Goal: Information Seeking & Learning: Check status

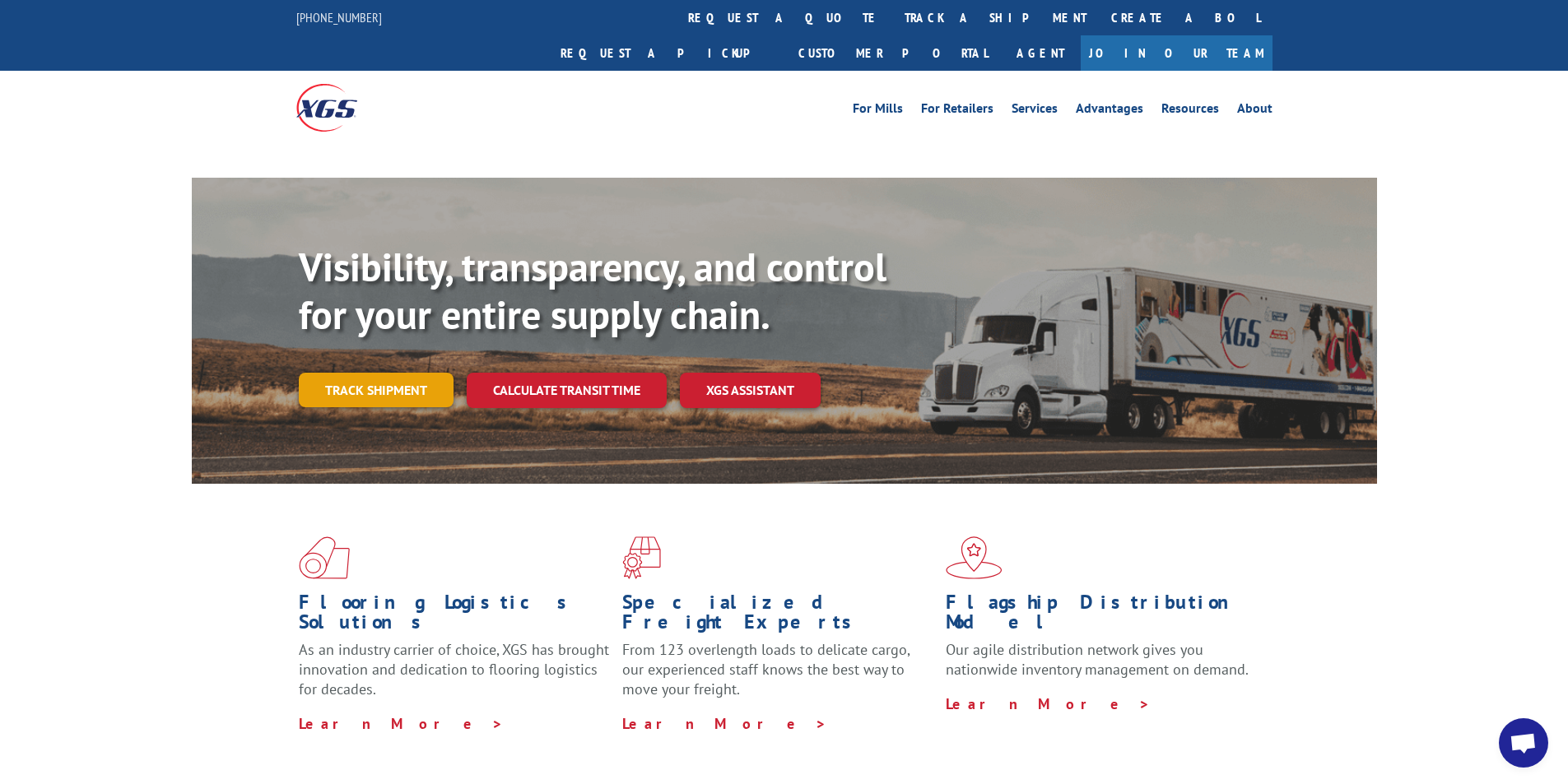
click at [383, 372] on link "Track shipment" at bounding box center [376, 390] width 155 height 35
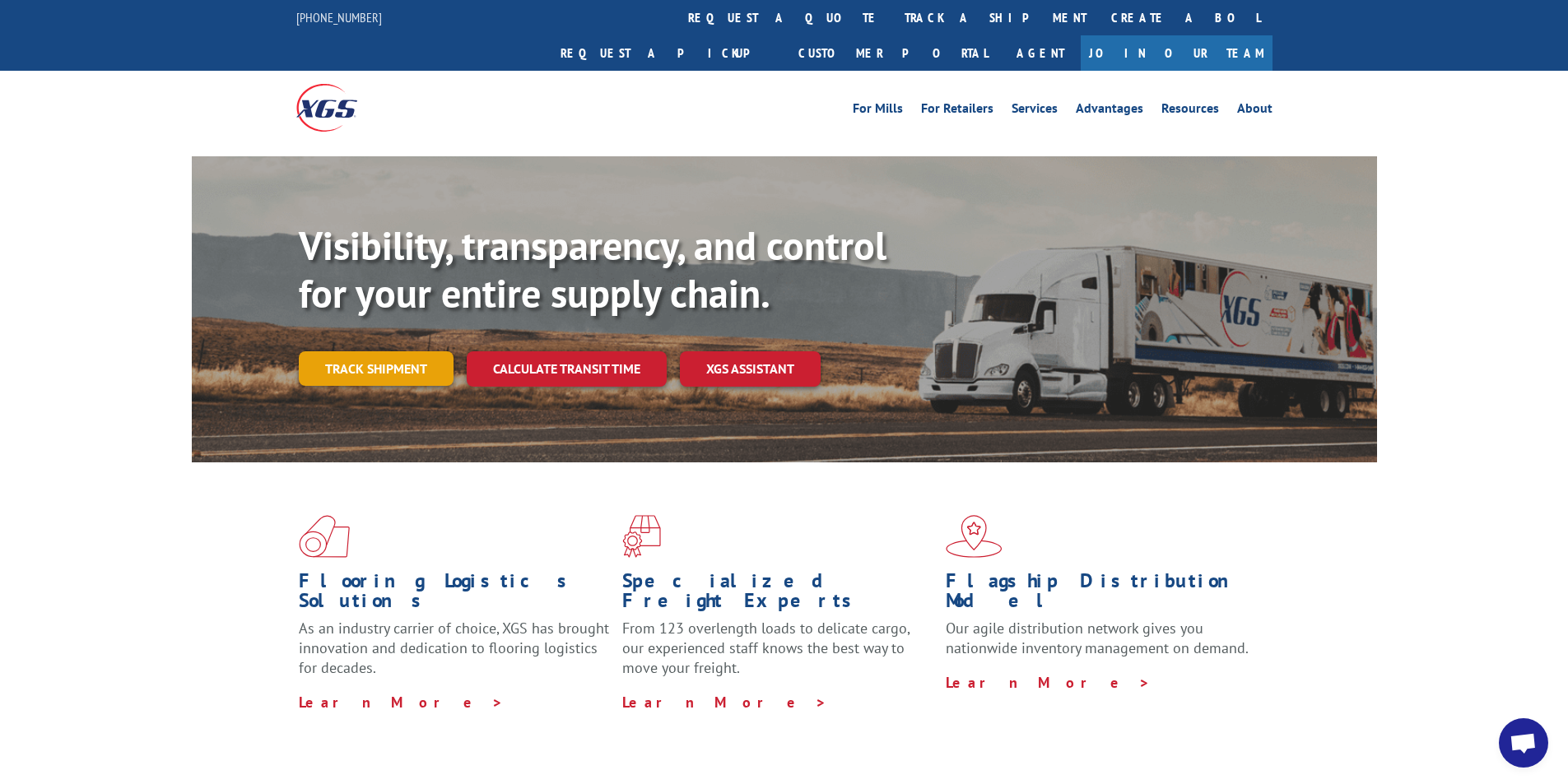
click at [389, 351] on link "Track shipment" at bounding box center [376, 368] width 155 height 35
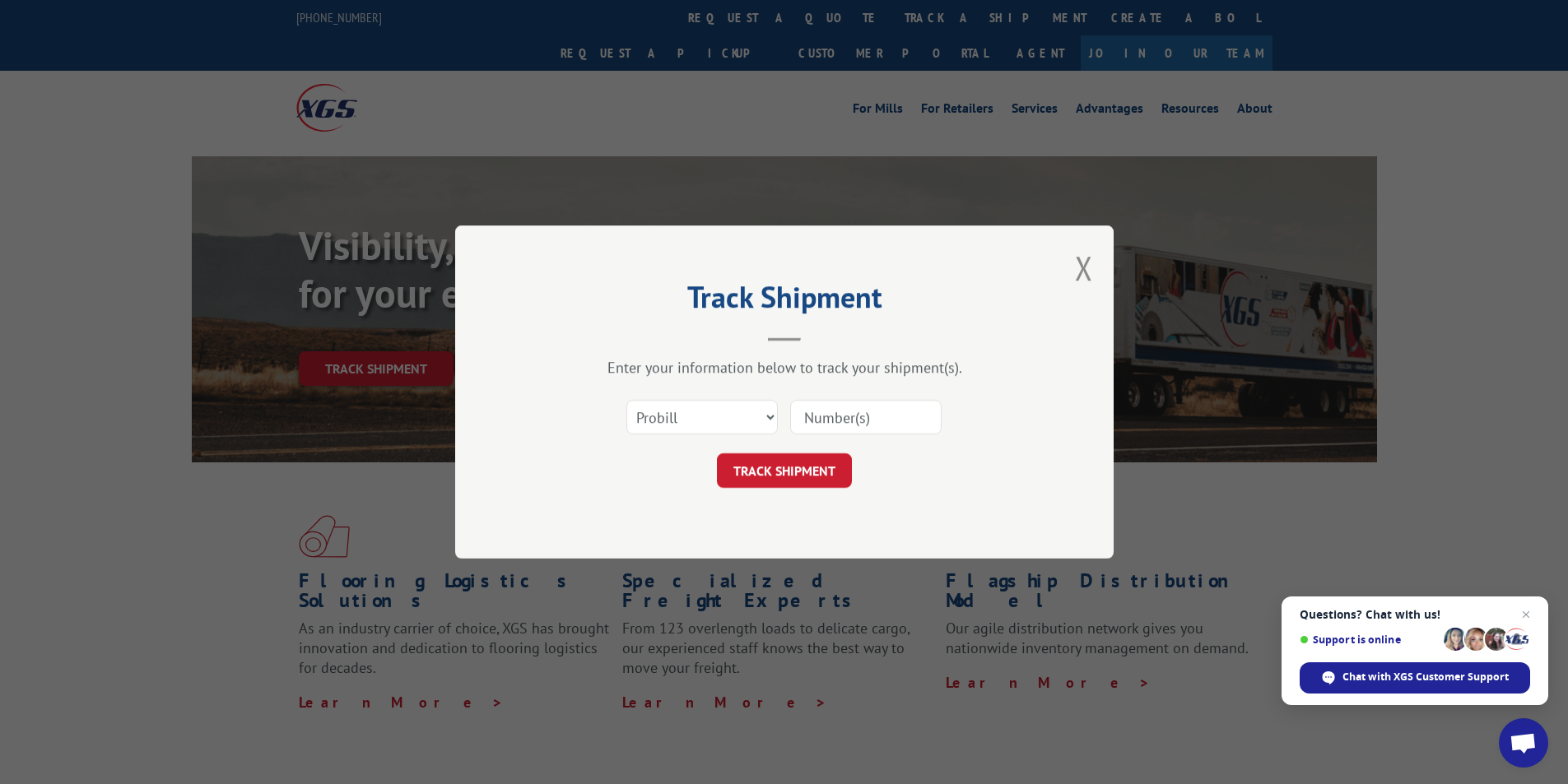
click at [865, 407] on input at bounding box center [866, 417] width 151 height 35
paste input "17592422"
type input "17592422"
click at [749, 466] on button "TRACK SHIPMENT" at bounding box center [784, 471] width 135 height 35
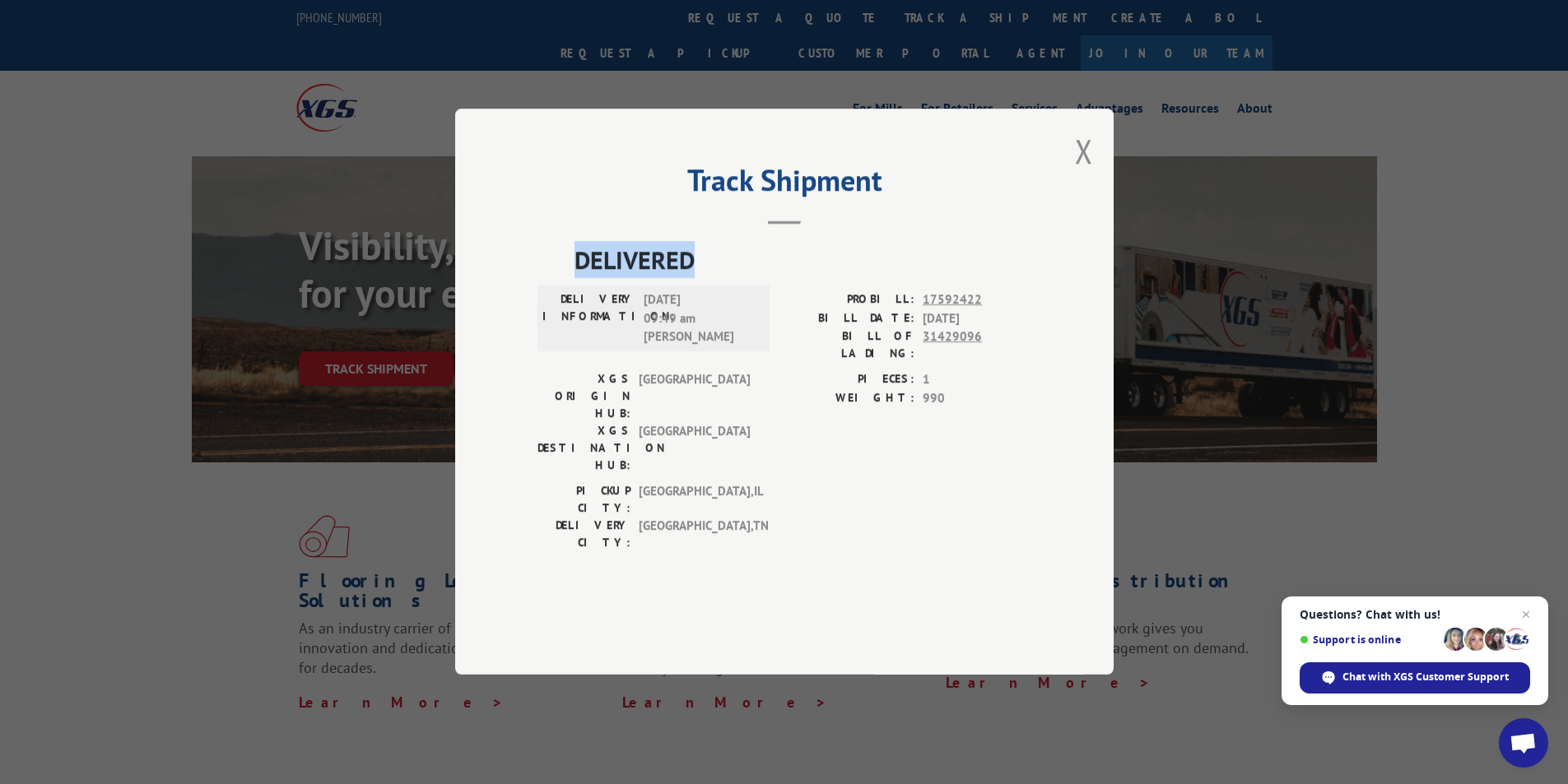
drag, startPoint x: 693, startPoint y: 297, endPoint x: 561, endPoint y: 298, distance: 132.0
click at [561, 298] on div "DELIVERED DELIVERY INFORMATION: [DATE] 09:49 am [PERSON_NAME] PROBILL: 17592422…" at bounding box center [784, 401] width 494 height 318
copy span "DELIVERED"
copy div "DELIVERY INFORMATION: [DATE] 09:49 am [PERSON_NAME]"
drag, startPoint x: 745, startPoint y: 379, endPoint x: 588, endPoint y: 336, distance: 162.8
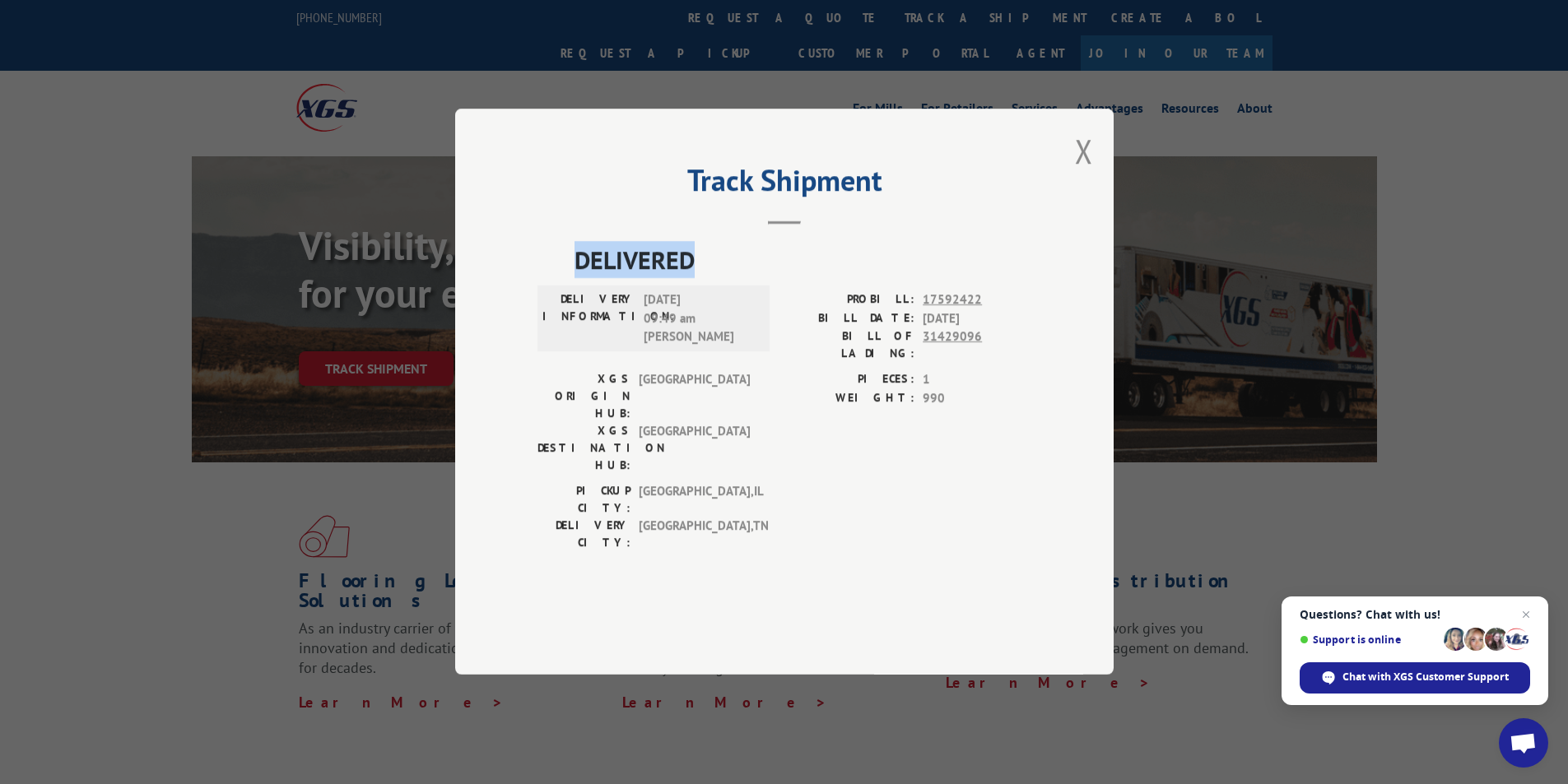
click at [588, 336] on div "DELIVERY INFORMATION: [DATE] 09:49 am [PERSON_NAME]" at bounding box center [653, 318] width 222 height 56
